Goal: Find specific page/section: Find specific page/section

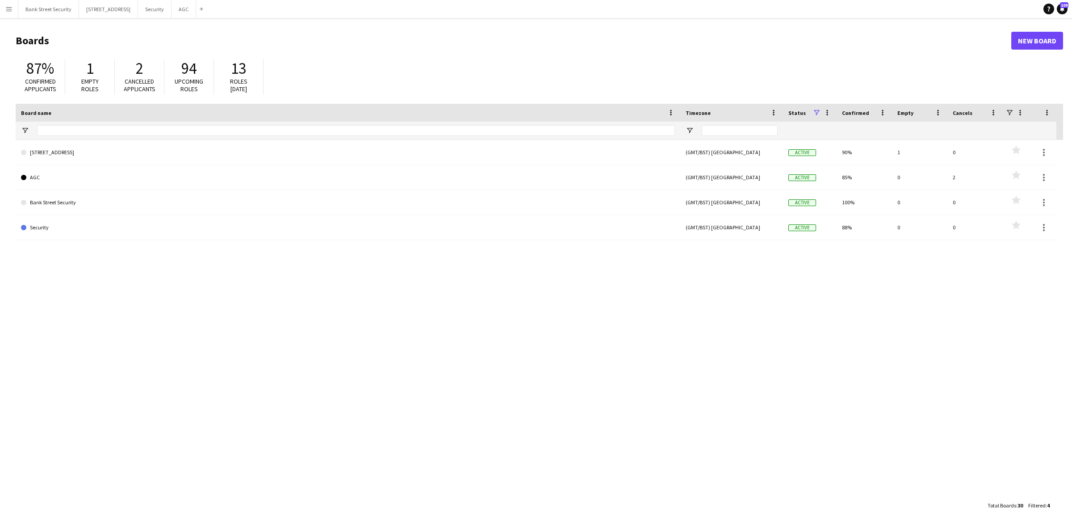
click at [239, 72] on span "13" at bounding box center [238, 69] width 15 height 20
drag, startPoint x: 88, startPoint y: 68, endPoint x: 256, endPoint y: 59, distance: 167.8
click at [256, 59] on div "87% Confirmed applicants 1 Empty roles 2 Cancelled applicants 94 Upcoming roles…" at bounding box center [539, 78] width 1047 height 49
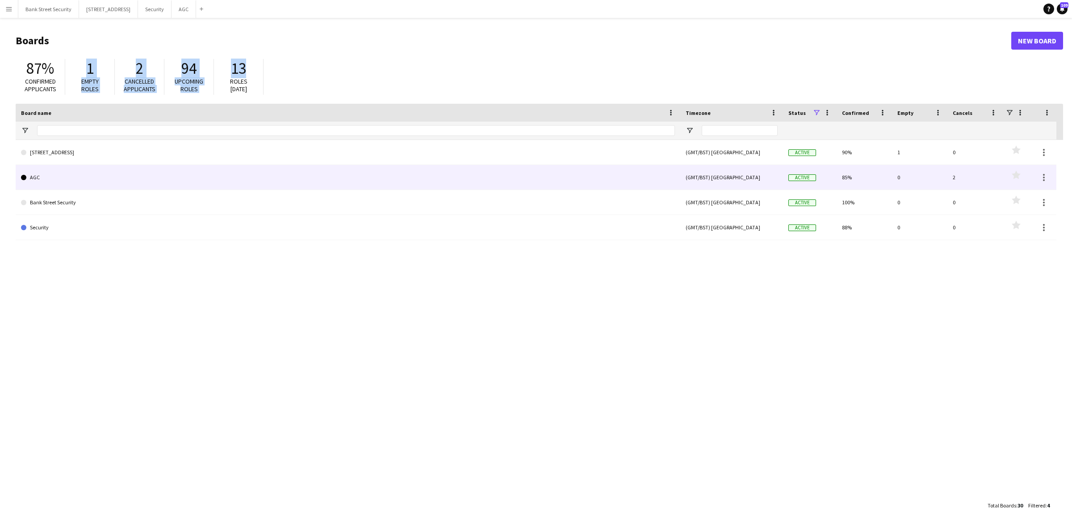
click at [41, 177] on link "AGC" at bounding box center [348, 177] width 654 height 25
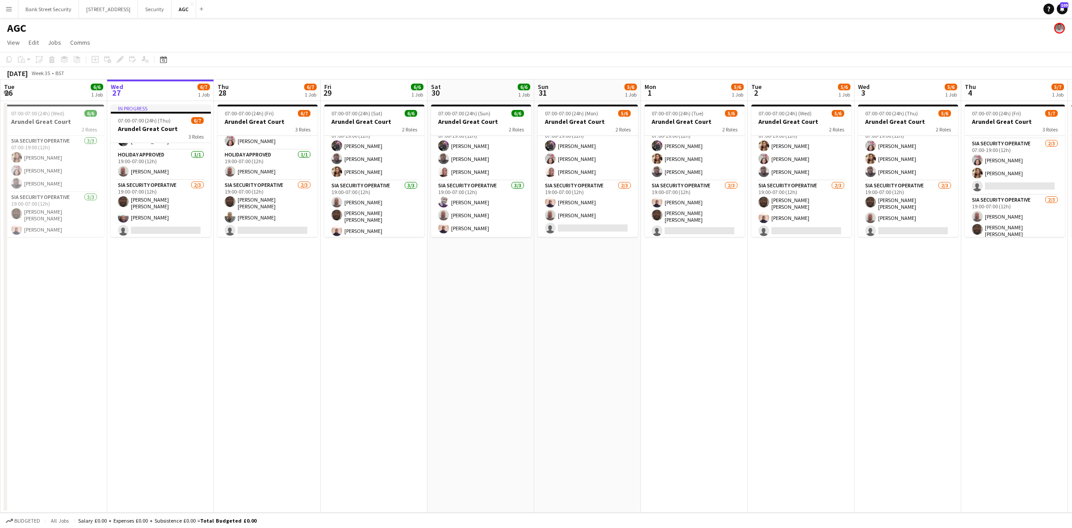
scroll to position [42, 0]
click at [12, 41] on span "View" at bounding box center [13, 42] width 13 height 8
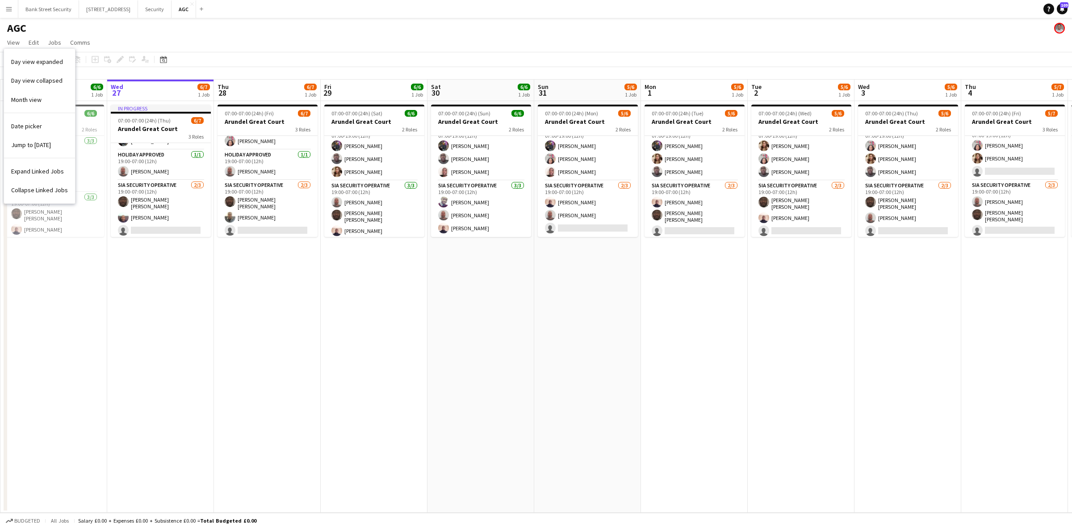
click at [18, 40] on span "View" at bounding box center [13, 42] width 13 height 8
click at [35, 43] on span "Edit" at bounding box center [34, 42] width 10 height 8
click at [184, 331] on app-date-cell "In progress 07:00-07:00 (24h) (Thu) 6/7 Arundel Great Court 3 Roles SIA Securit…" at bounding box center [160, 306] width 107 height 411
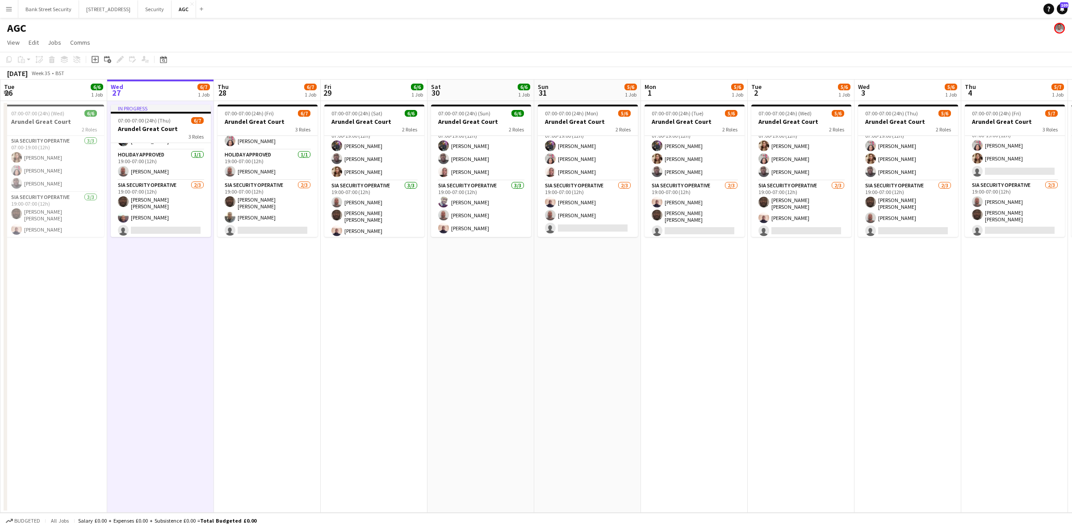
click at [571, 126] on div "2 Roles" at bounding box center [588, 129] width 100 height 7
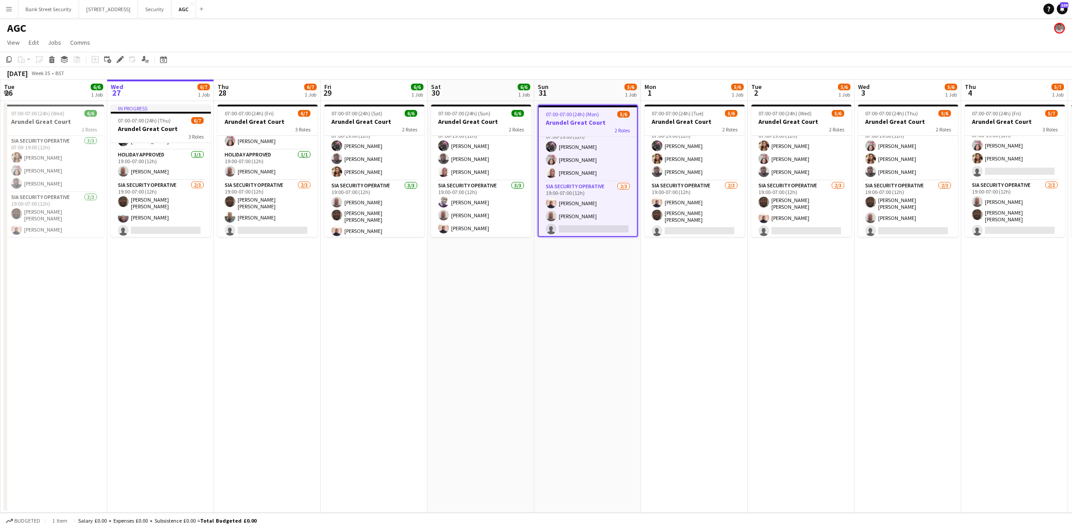
click at [701, 195] on app-card-role "SIA Security Operative [DATE] 19:00-07:00 (12h) [PERSON_NAME] [PERSON_NAME] [PE…" at bounding box center [695, 209] width 100 height 59
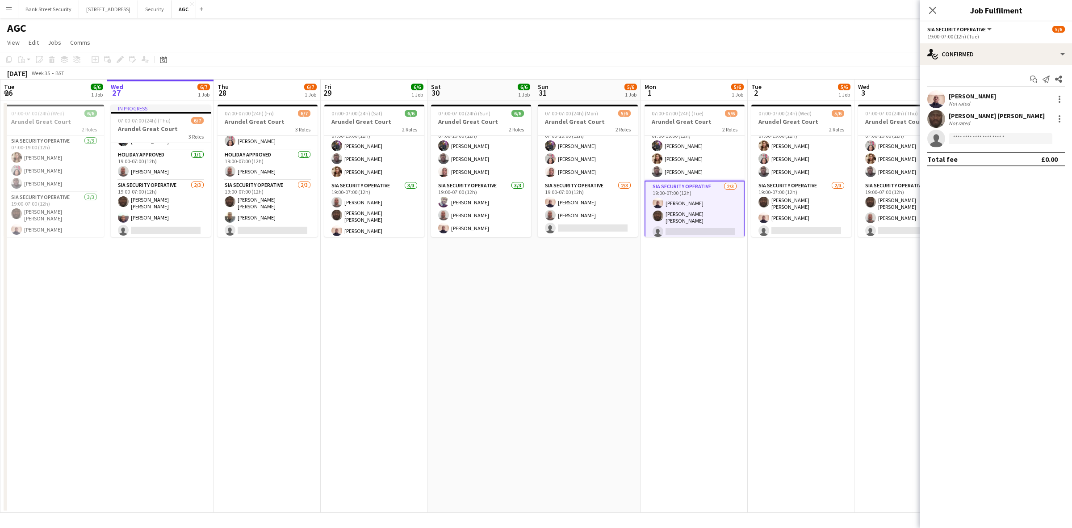
click at [778, 176] on app-card-role "SIA Security Operative [DATE] 07:00-19:00 (12h) [PERSON_NAME] Labor [PERSON_NAM…" at bounding box center [801, 152] width 100 height 56
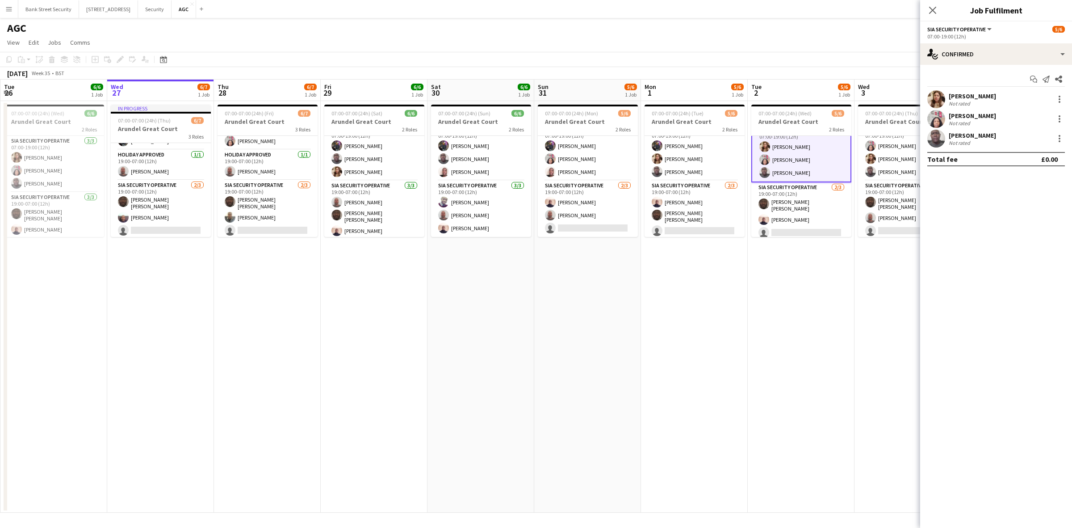
scroll to position [12, 0]
click at [682, 9] on app-navbar "Menu Boards Boards Boards All jobs Status Workforce Workforce My Workforce Recr…" at bounding box center [536, 9] width 1072 height 18
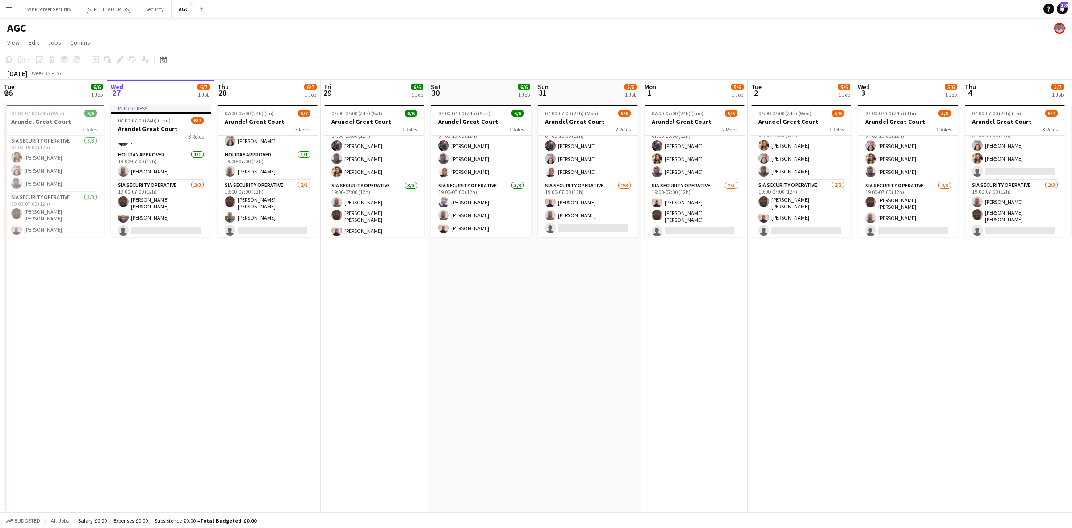
scroll to position [12, 0]
click at [635, 1] on app-navbar "Menu Boards Boards Boards All jobs Status Workforce Workforce My Workforce Recr…" at bounding box center [536, 9] width 1072 height 18
